Goal: Task Accomplishment & Management: Use online tool/utility

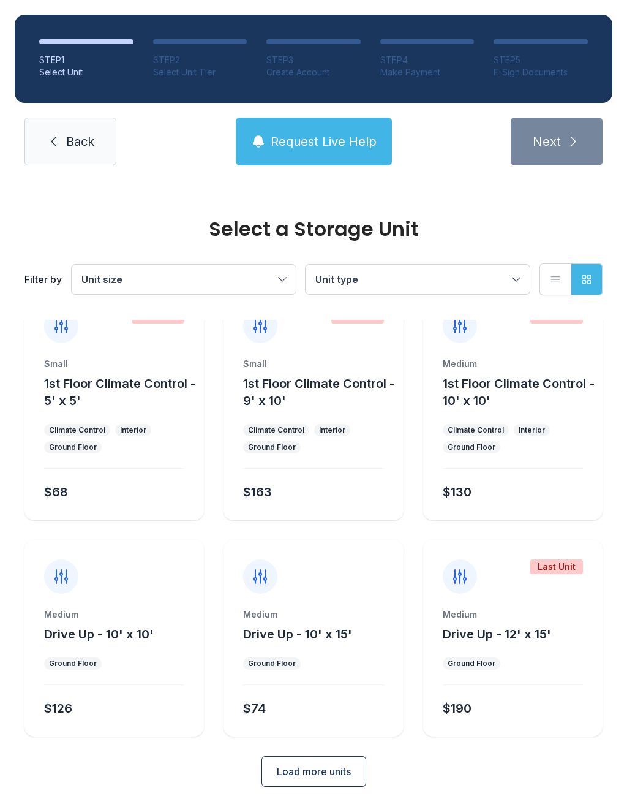
scroll to position [32, 0]
click at [326, 770] on span "Load more units" at bounding box center [314, 772] width 74 height 15
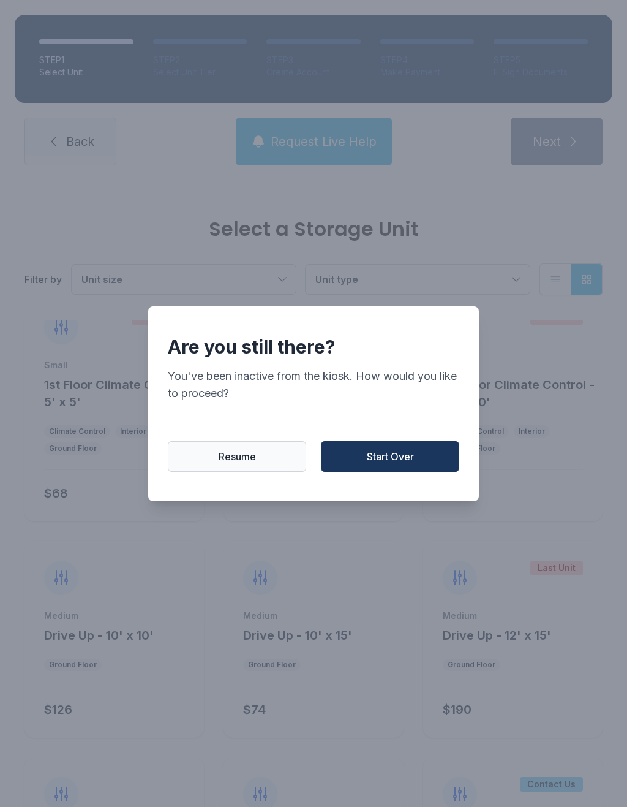
click at [233, 464] on span "Resume" at bounding box center [237, 456] width 37 height 15
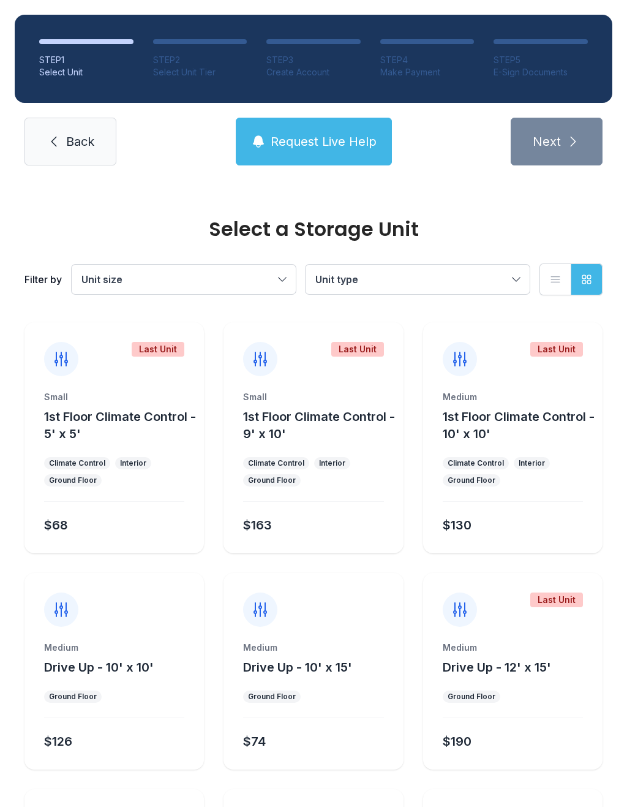
scroll to position [0, 0]
click at [73, 148] on span "Back" at bounding box center [80, 141] width 28 height 17
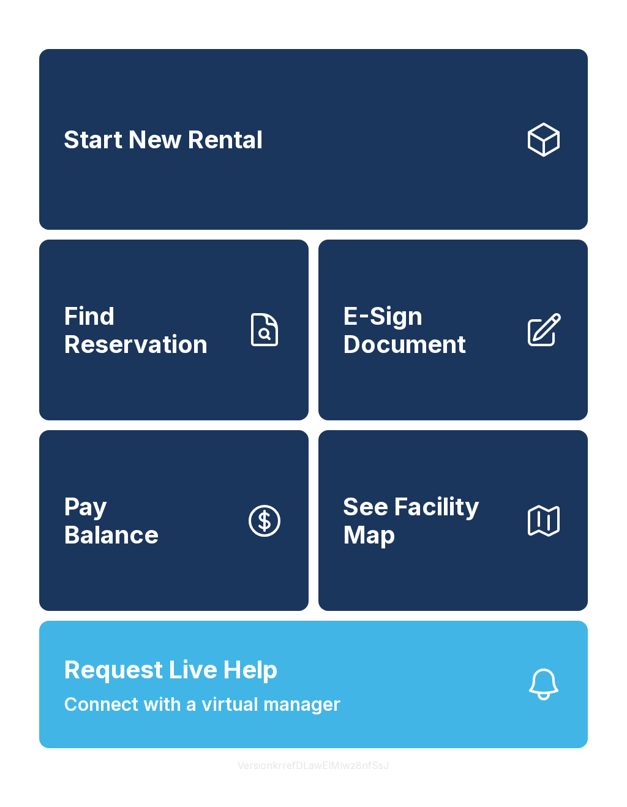
click at [494, 327] on span "E-Sign Document" at bounding box center [429, 330] width 172 height 56
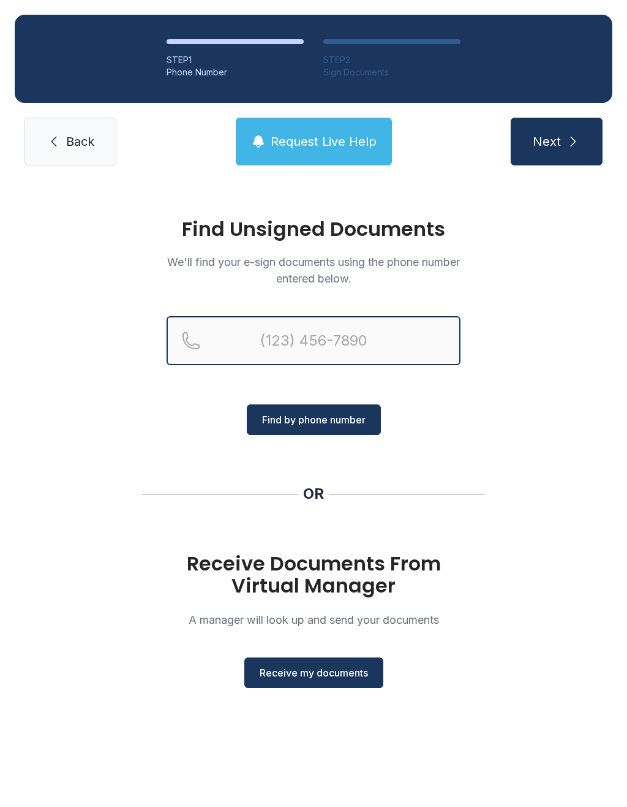
click at [351, 344] on input "Reservation phone number" at bounding box center [314, 340] width 294 height 49
type input "[PHONE_NUMBER]"
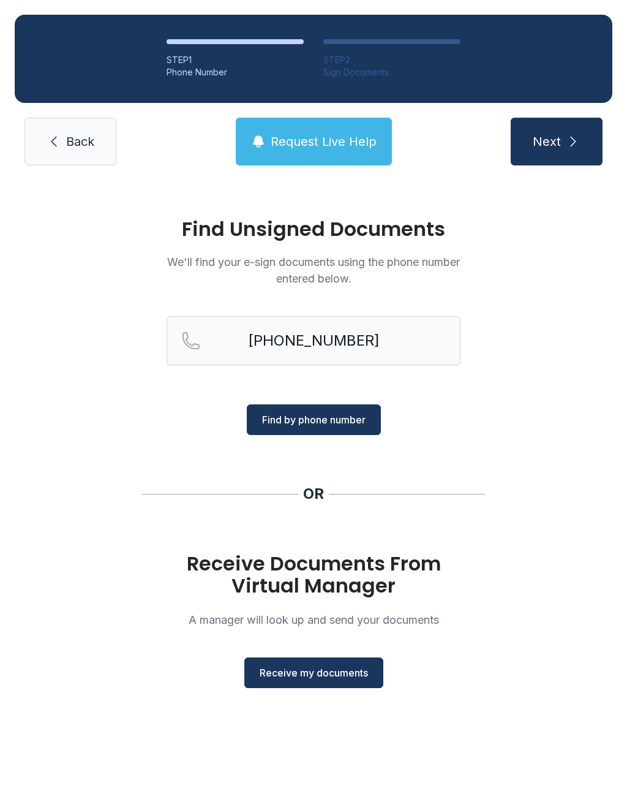
click at [344, 417] on span "Find by phone number" at bounding box center [314, 419] width 104 height 15
click at [350, 416] on span "Find by phone number" at bounding box center [314, 419] width 104 height 15
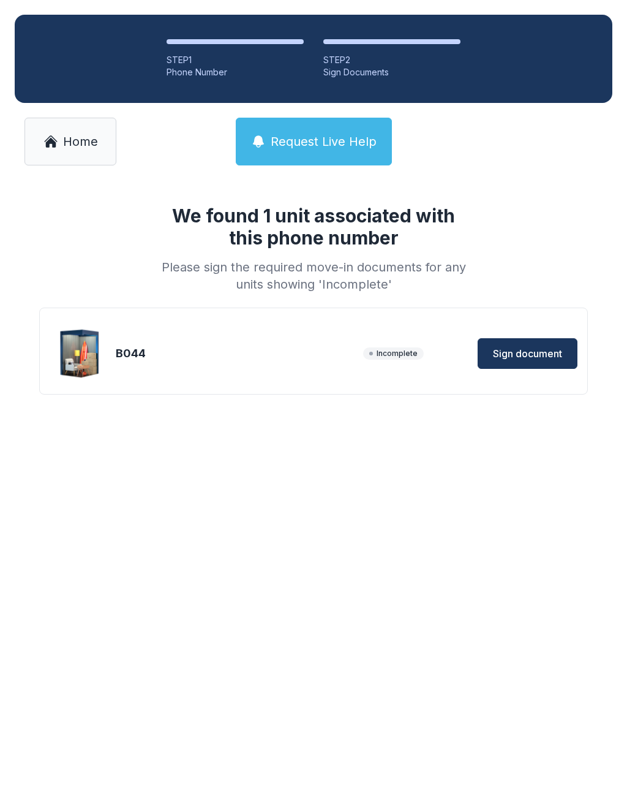
click at [537, 352] on span "Sign document" at bounding box center [527, 353] width 69 height 15
